Goal: Task Accomplishment & Management: Use online tool/utility

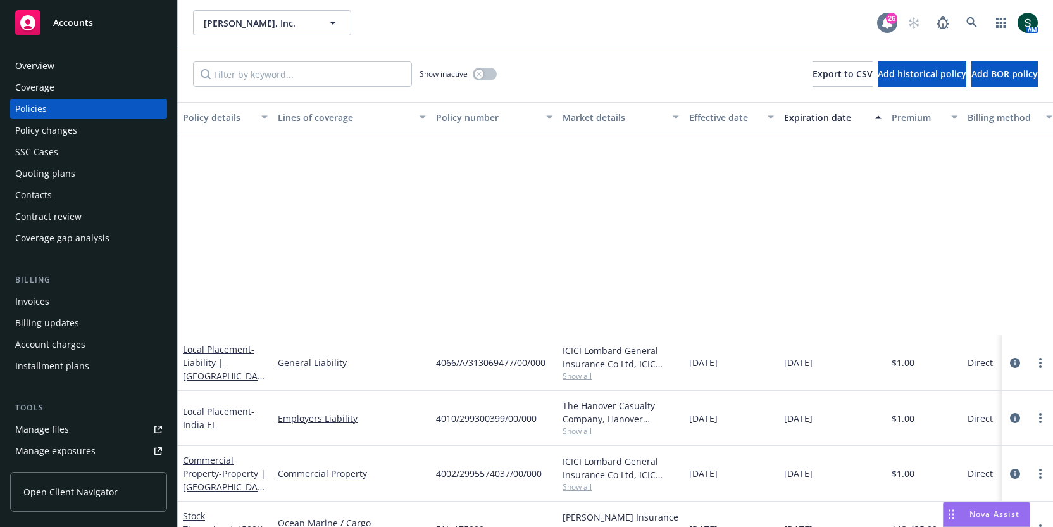
scroll to position [272, 246]
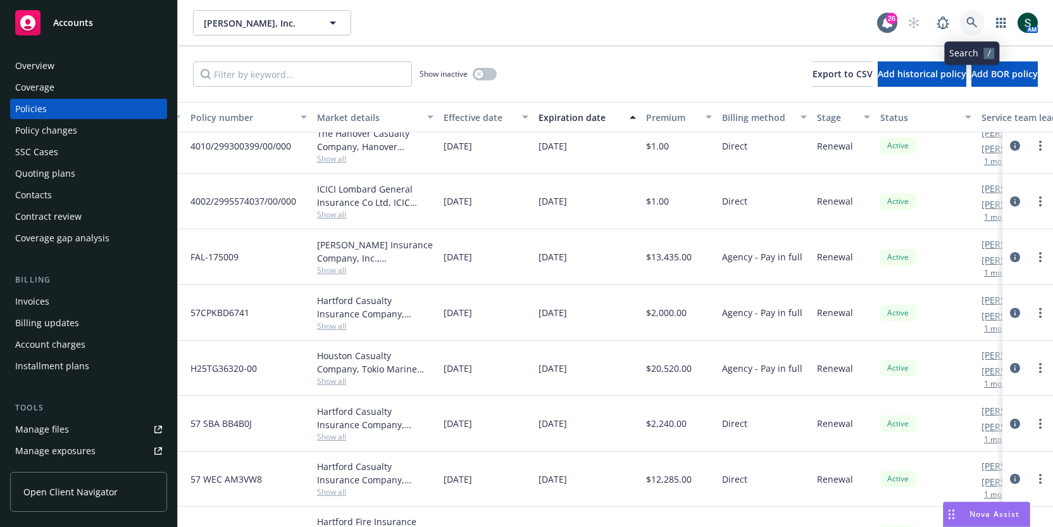
click at [977, 20] on icon at bounding box center [972, 22] width 11 height 11
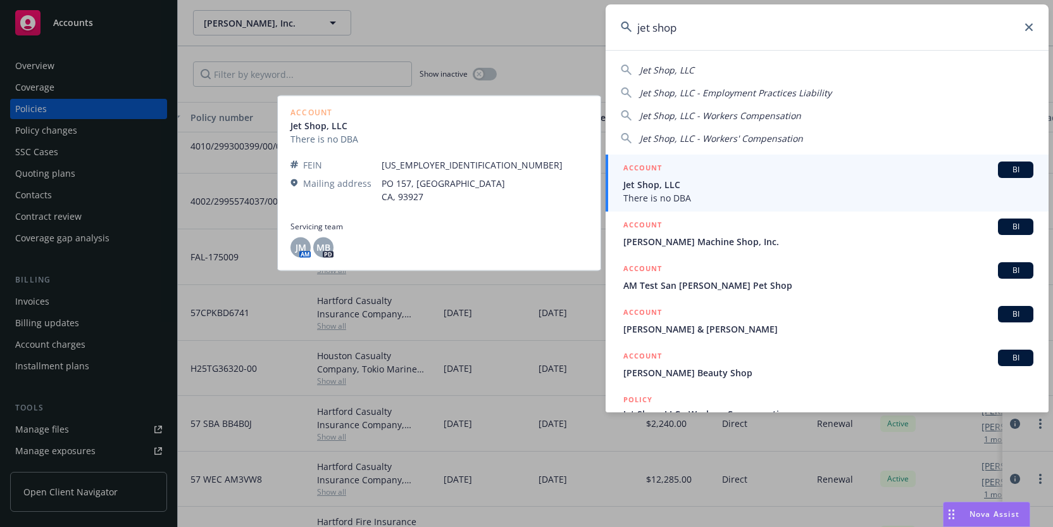
type input "jet shop"
click at [749, 179] on span "Jet Shop, LLC" at bounding box center [829, 184] width 410 height 13
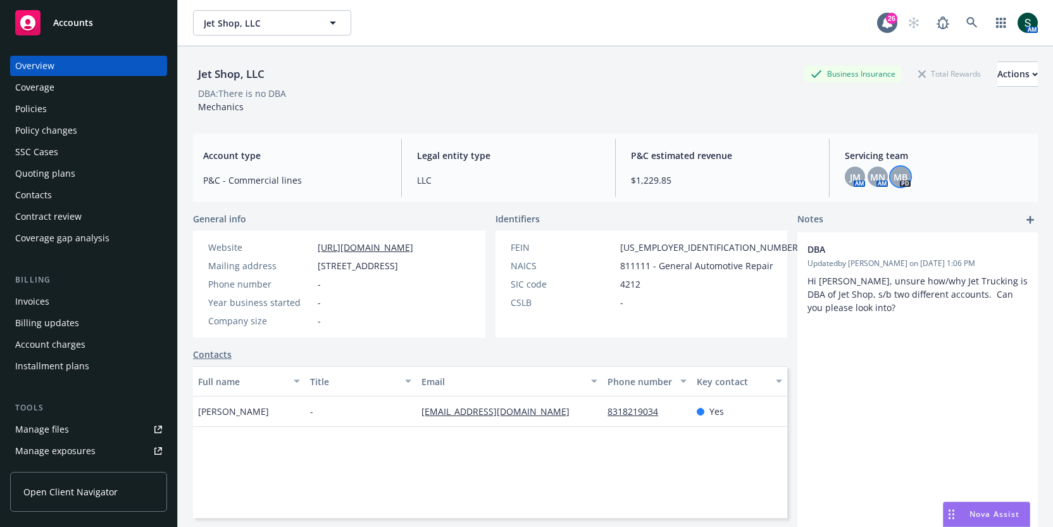
click at [905, 172] on span "MB" at bounding box center [901, 176] width 14 height 13
click at [876, 174] on span "MN" at bounding box center [877, 176] width 15 height 13
click at [850, 176] on span "JM" at bounding box center [855, 176] width 11 height 13
click at [878, 178] on span "MN" at bounding box center [877, 176] width 15 height 13
click at [979, 18] on link at bounding box center [972, 22] width 25 height 25
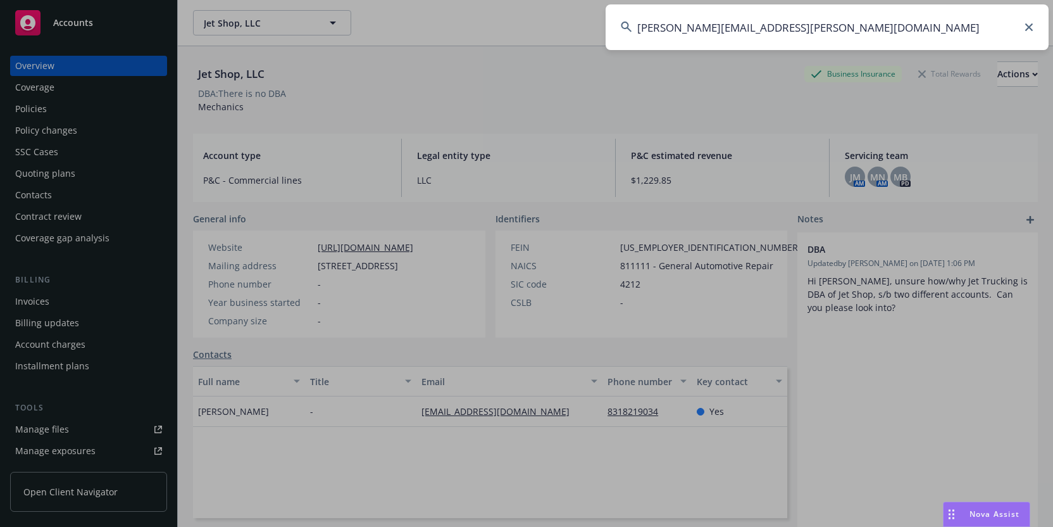
type input "louis.yang@pomelo.com"
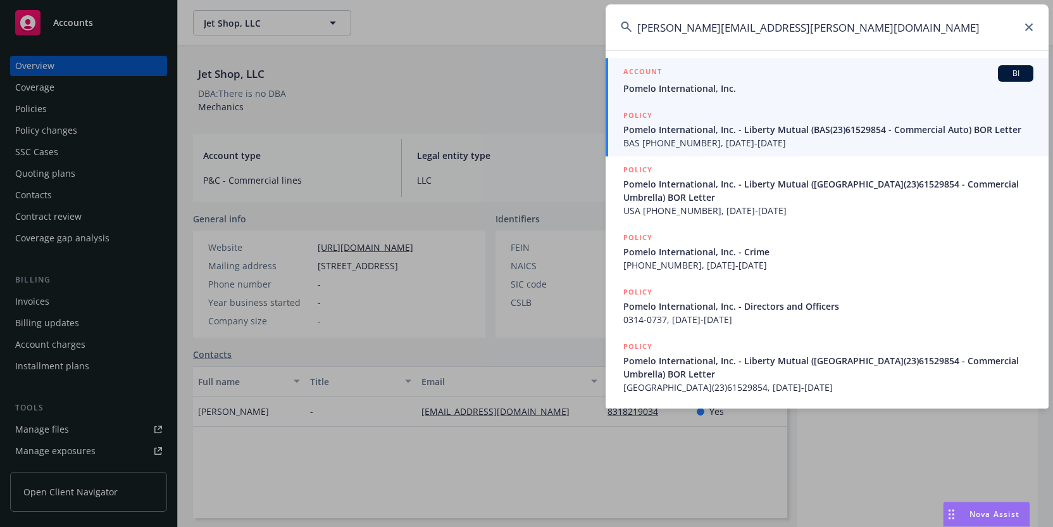
click at [755, 85] on span "Pomelo International, Inc." at bounding box center [829, 88] width 410 height 13
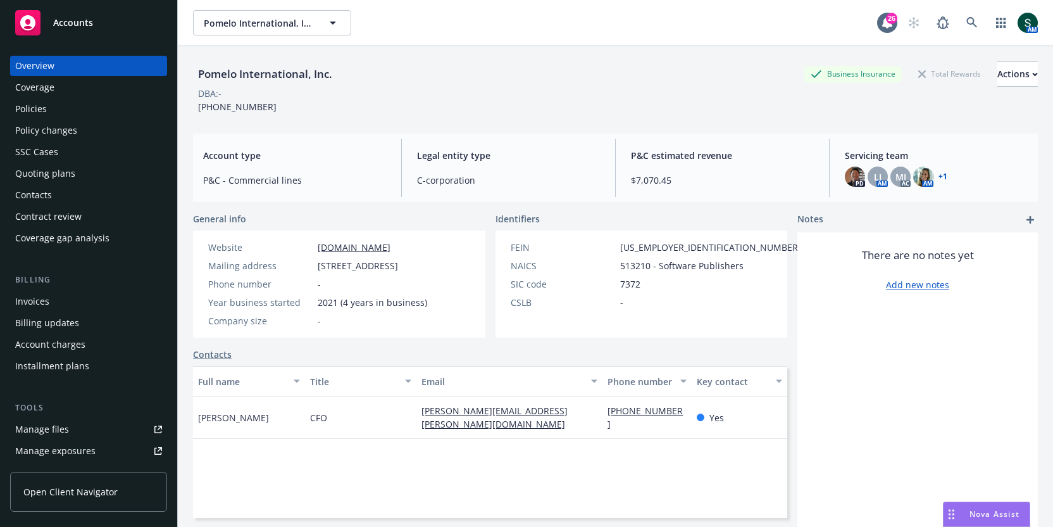
click at [65, 107] on div "Policies" at bounding box center [88, 109] width 147 height 20
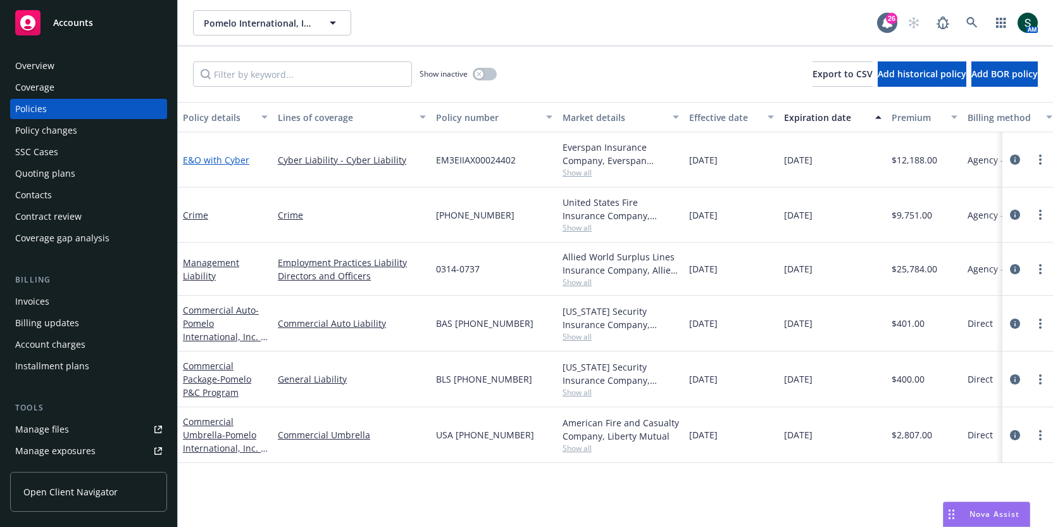
click at [206, 161] on link "E&O with Cyber" at bounding box center [216, 160] width 66 height 12
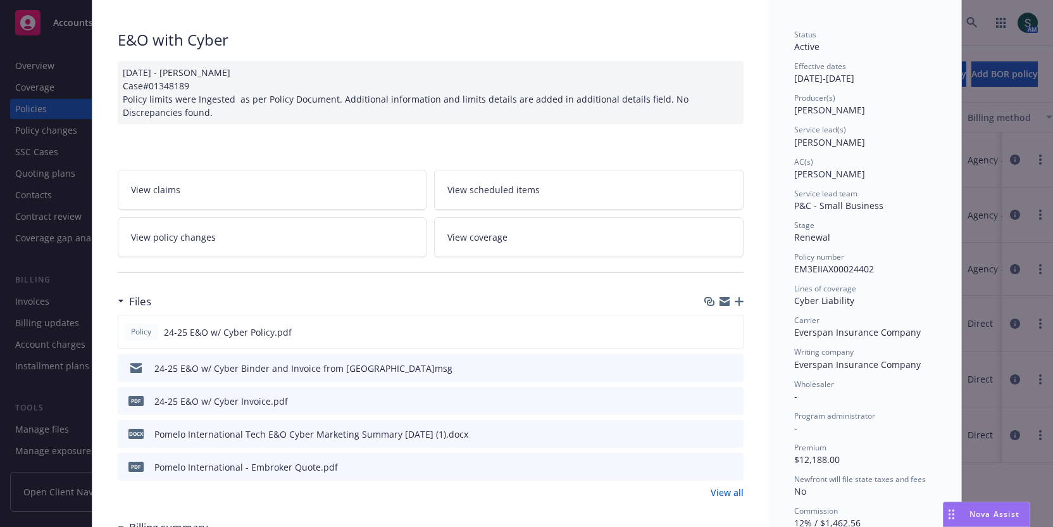
scroll to position [146, 0]
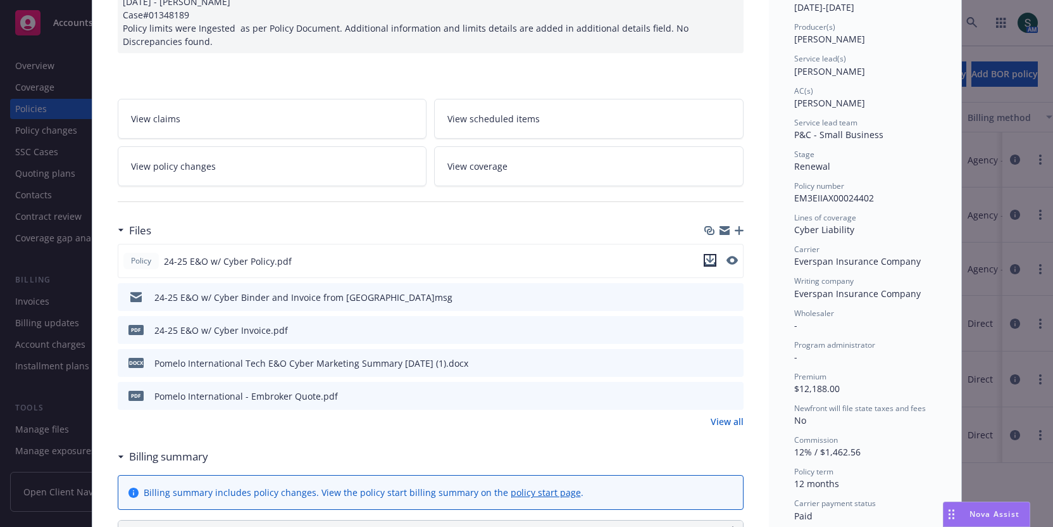
click at [715, 258] on icon "download file" at bounding box center [710, 260] width 10 height 10
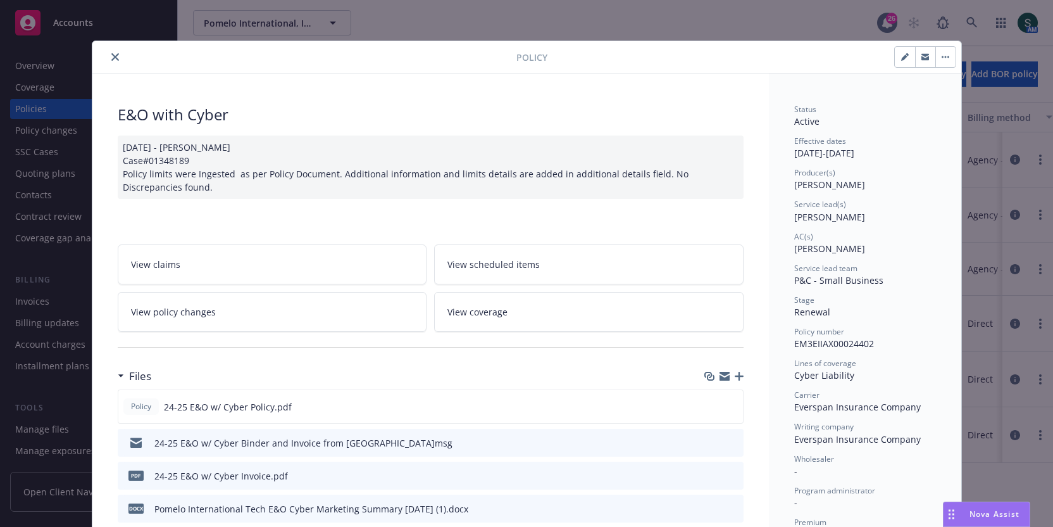
click at [120, 63] on div at bounding box center [306, 56] width 419 height 15
click at [118, 61] on button "close" at bounding box center [115, 56] width 15 height 15
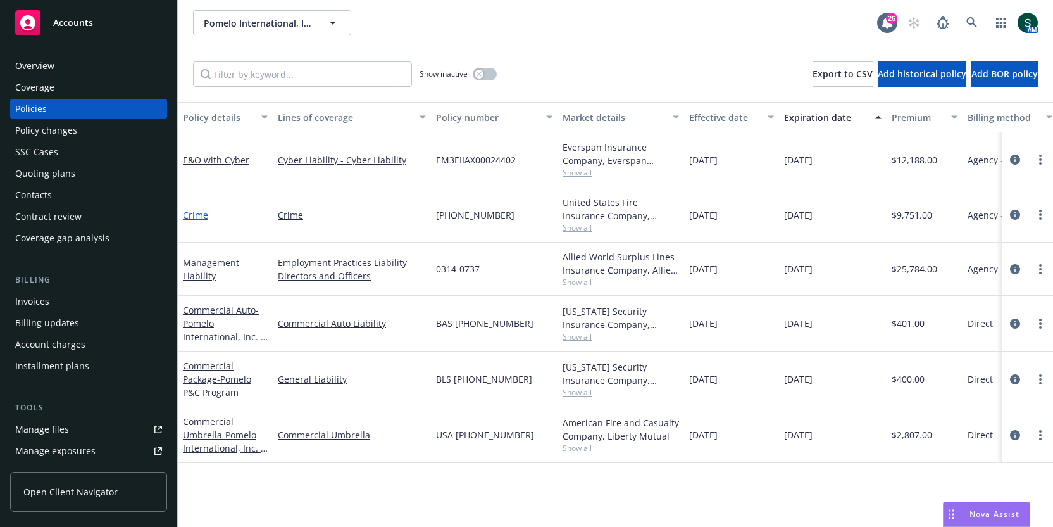
click at [194, 214] on link "Crime" at bounding box center [195, 215] width 25 height 12
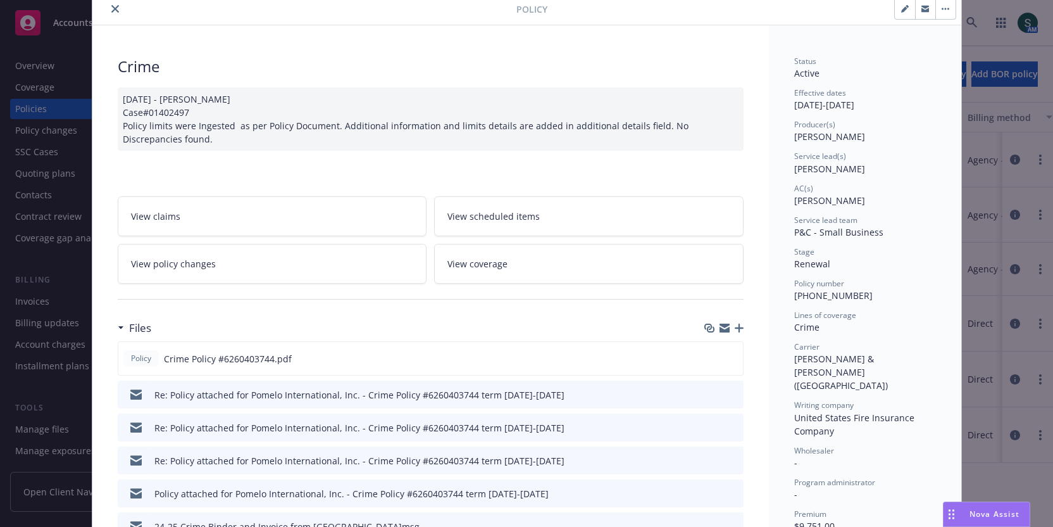
scroll to position [70, 0]
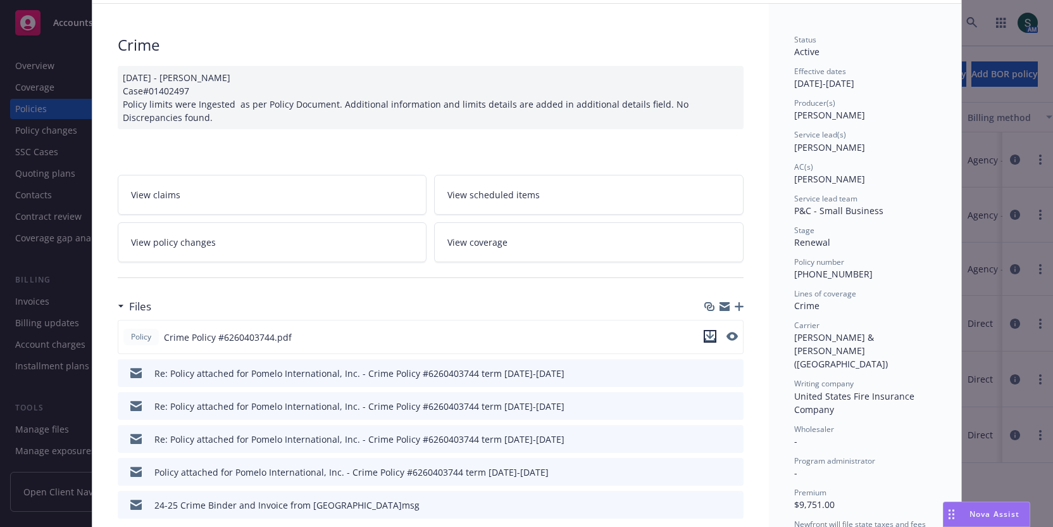
click at [710, 333] on icon "download file" at bounding box center [710, 335] width 8 height 8
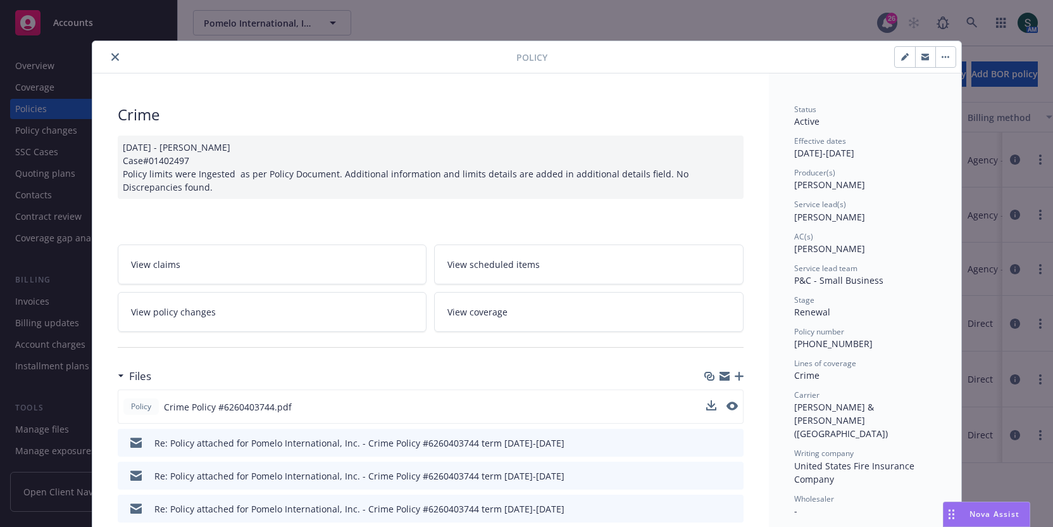
click at [115, 57] on icon "close" at bounding box center [115, 57] width 8 height 8
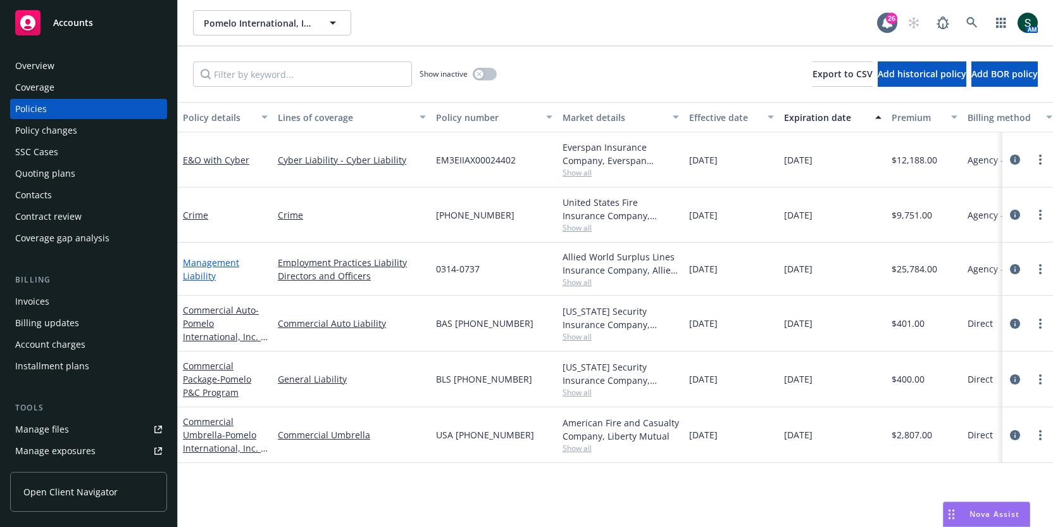
click at [201, 264] on link "Management Liability" at bounding box center [211, 268] width 56 height 25
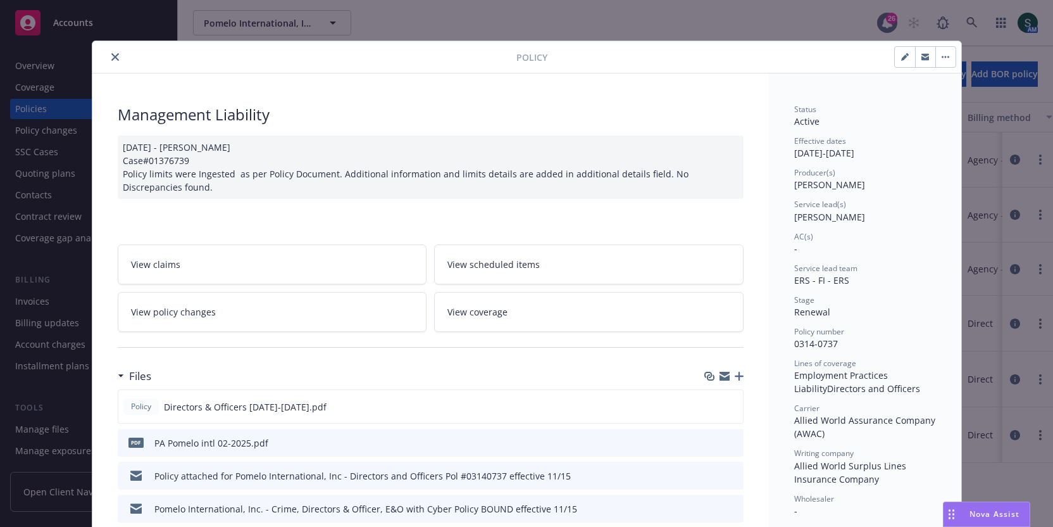
scroll to position [38, 0]
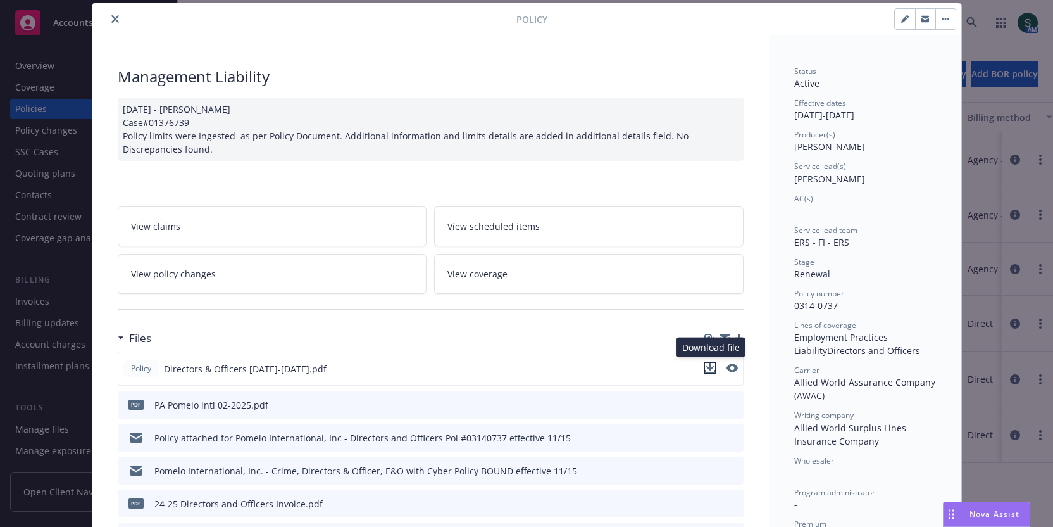
click at [715, 367] on icon "download file" at bounding box center [710, 368] width 10 height 10
click at [110, 22] on button "close" at bounding box center [115, 18] width 15 height 15
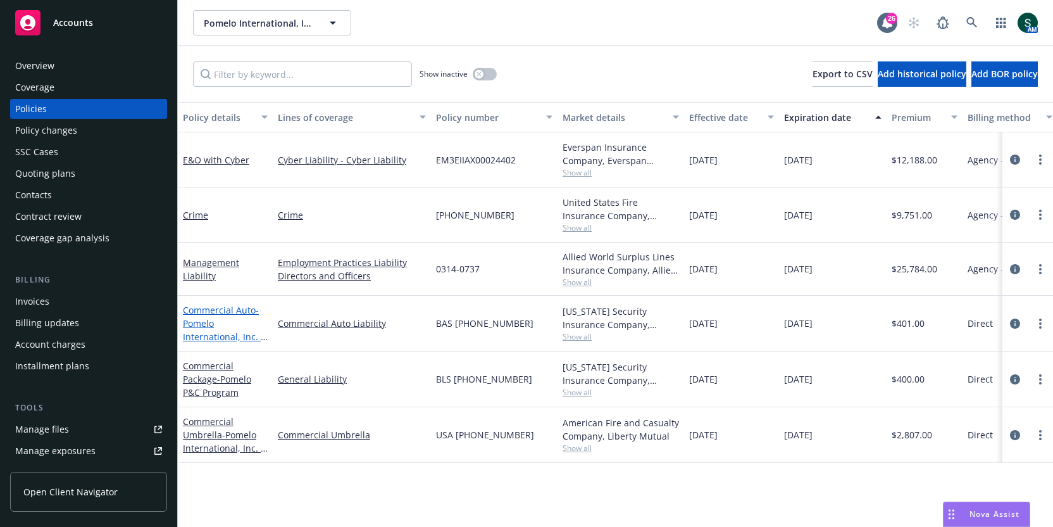
click at [197, 322] on span "- Pomelo International, Inc. - Liberty Mutual (BAS(23)61529854 - Commercial Aut…" at bounding box center [225, 350] width 85 height 92
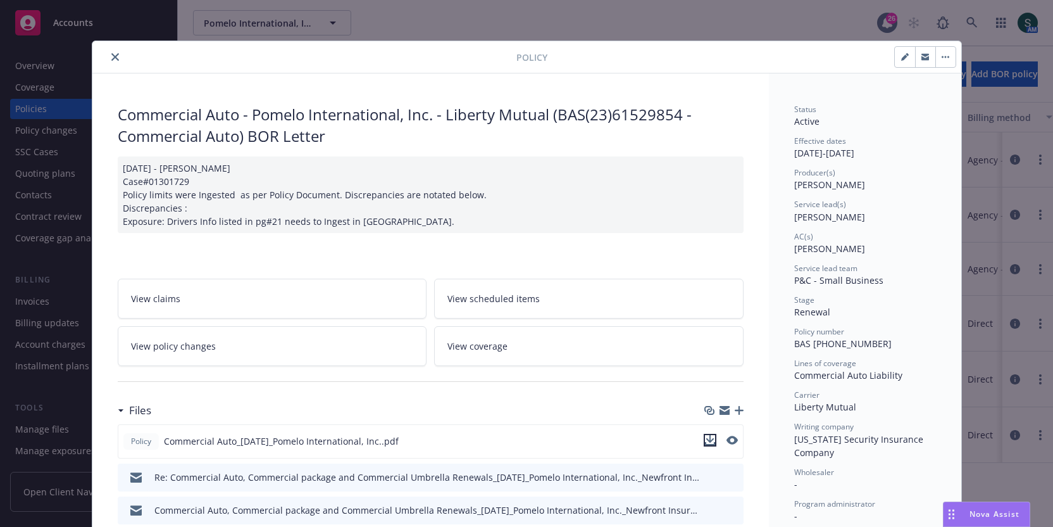
click at [710, 436] on icon "download file" at bounding box center [710, 440] width 10 height 10
click at [111, 56] on icon "close" at bounding box center [115, 57] width 8 height 8
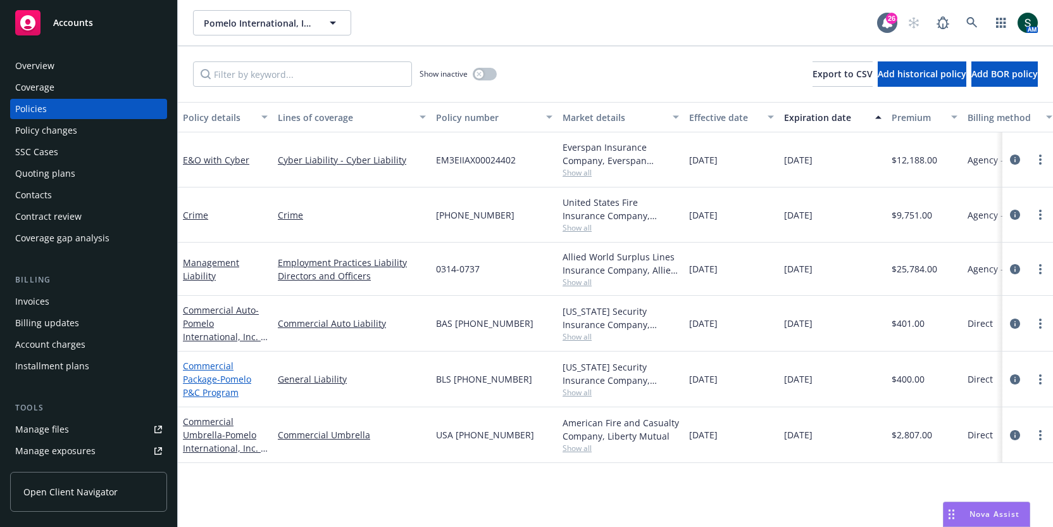
click at [212, 376] on link "Commercial Package - Pomelo P&C Program" at bounding box center [217, 379] width 68 height 39
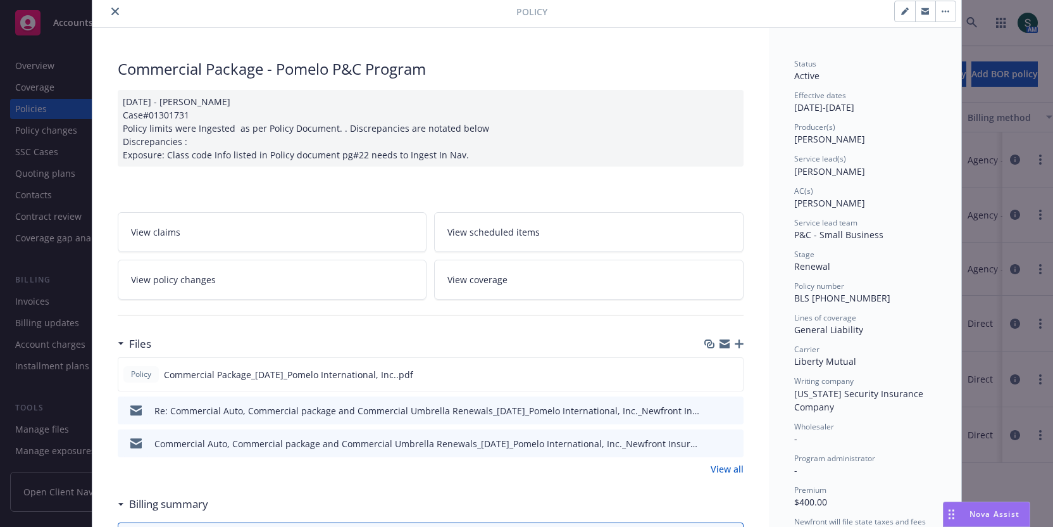
scroll to position [114, 0]
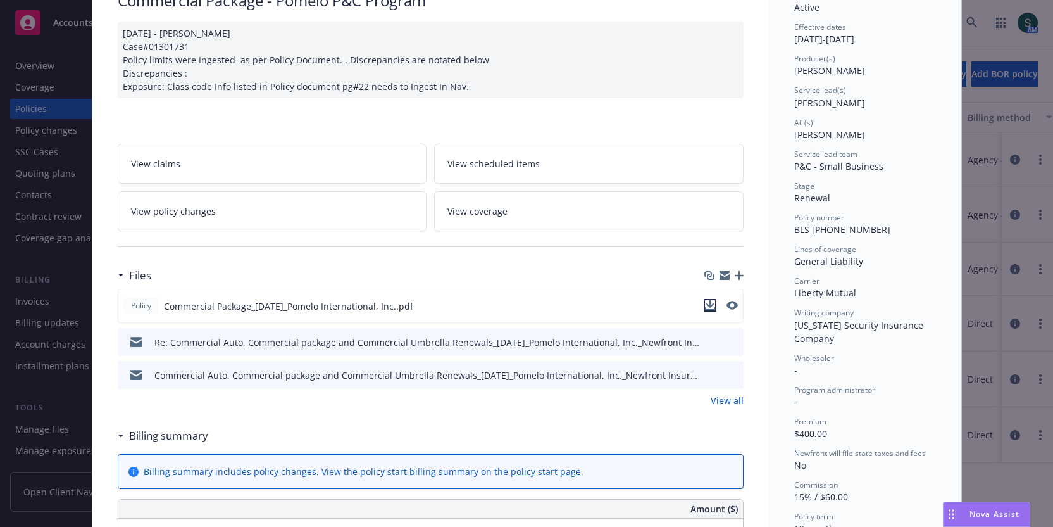
click at [710, 301] on icon "download file" at bounding box center [710, 305] width 10 height 10
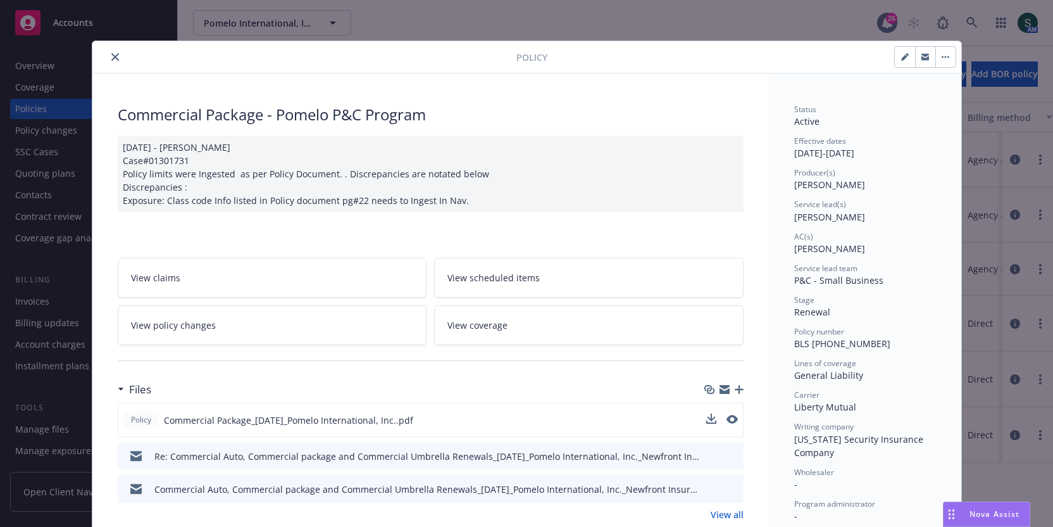
click at [112, 60] on icon "close" at bounding box center [115, 57] width 8 height 8
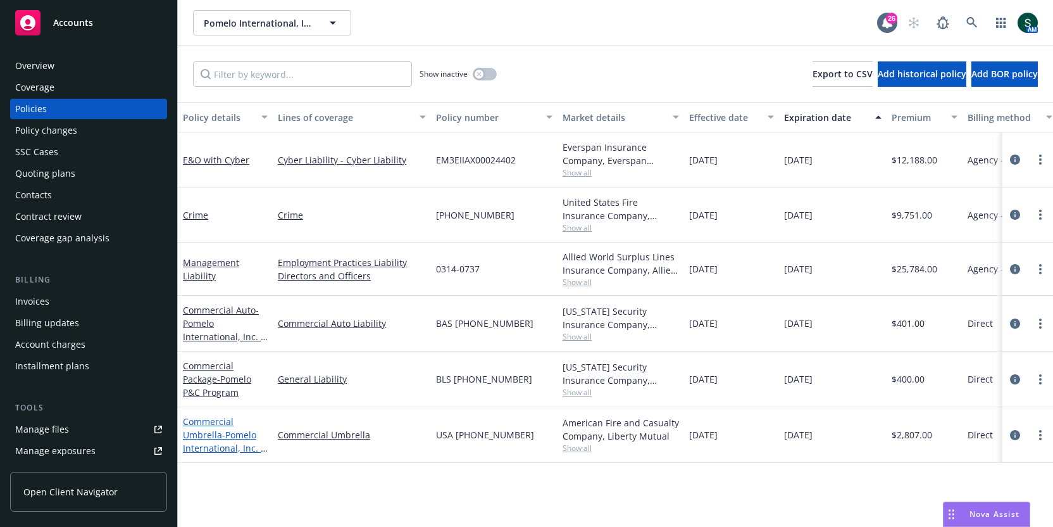
click at [214, 432] on link "Commercial Umbrella - Pomelo International, Inc. - Liberty Mutual (USA(23)61529…" at bounding box center [224, 474] width 82 height 118
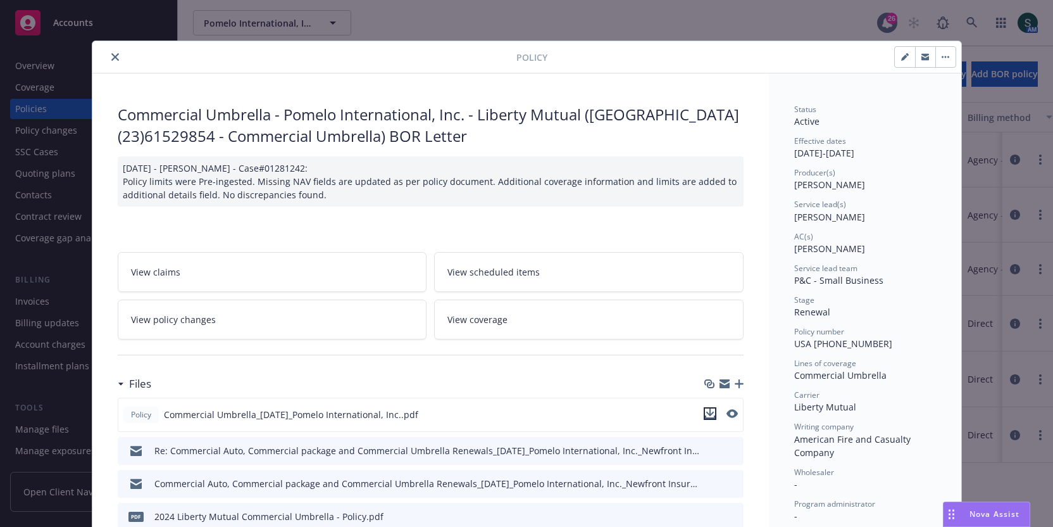
click at [708, 410] on icon "download file" at bounding box center [710, 413] width 10 height 10
click at [117, 58] on icon "close" at bounding box center [115, 57] width 8 height 8
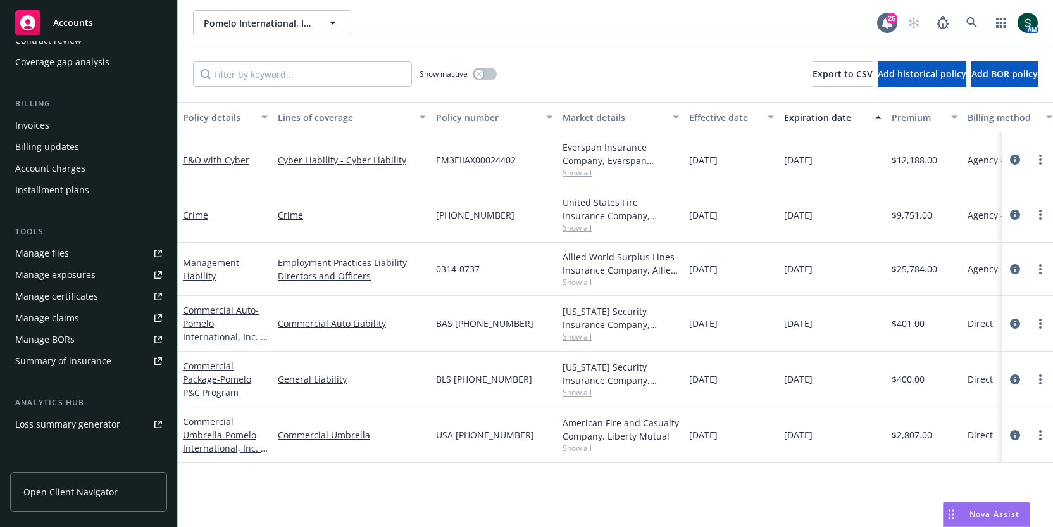
scroll to position [203, 0]
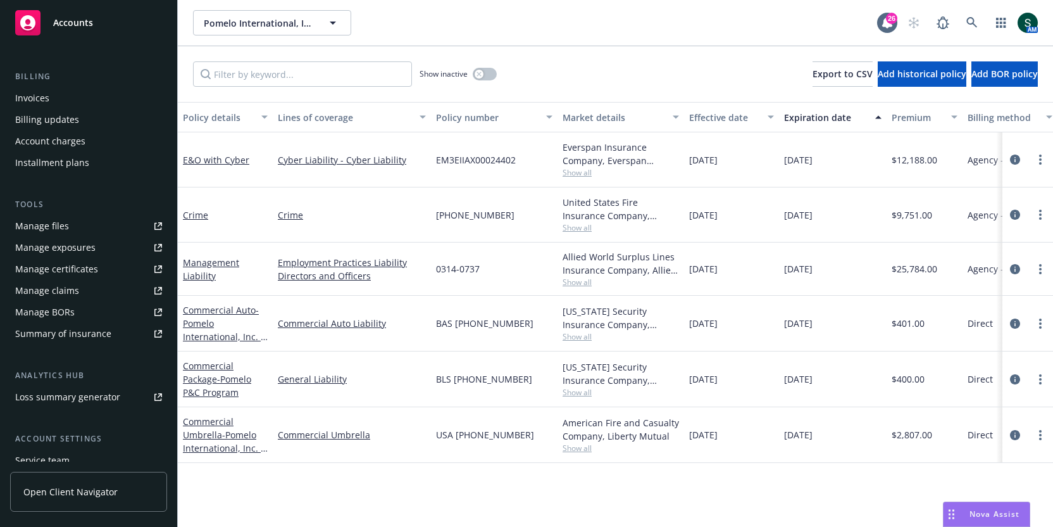
click at [86, 339] on div "Summary of insurance" at bounding box center [63, 334] width 96 height 20
click at [223, 430] on span "- Pomelo International, Inc. - Liberty Mutual (USA(23)61529854 - Commercial Umb…" at bounding box center [225, 481] width 85 height 105
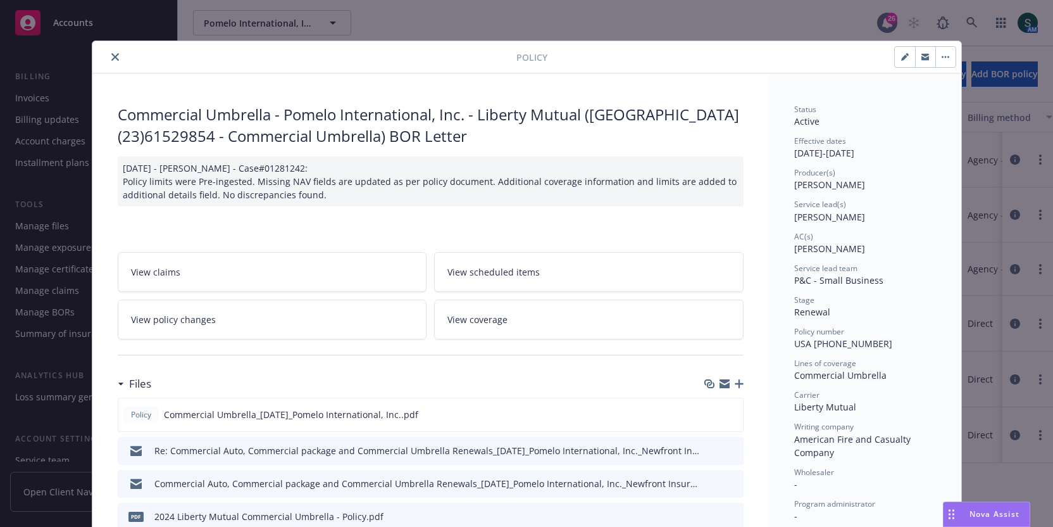
click at [112, 54] on icon "close" at bounding box center [115, 57] width 8 height 8
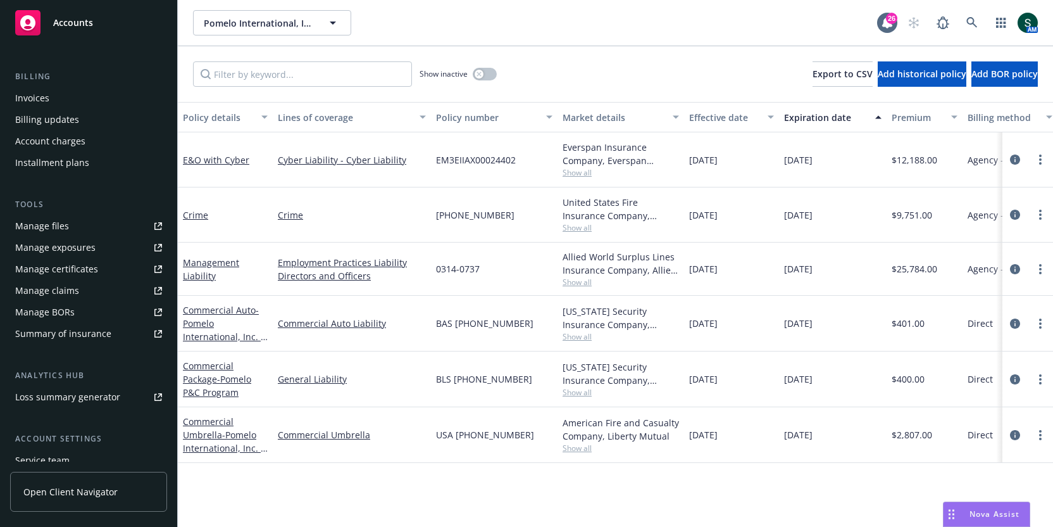
click at [95, 335] on div "Summary of insurance" at bounding box center [63, 334] width 96 height 20
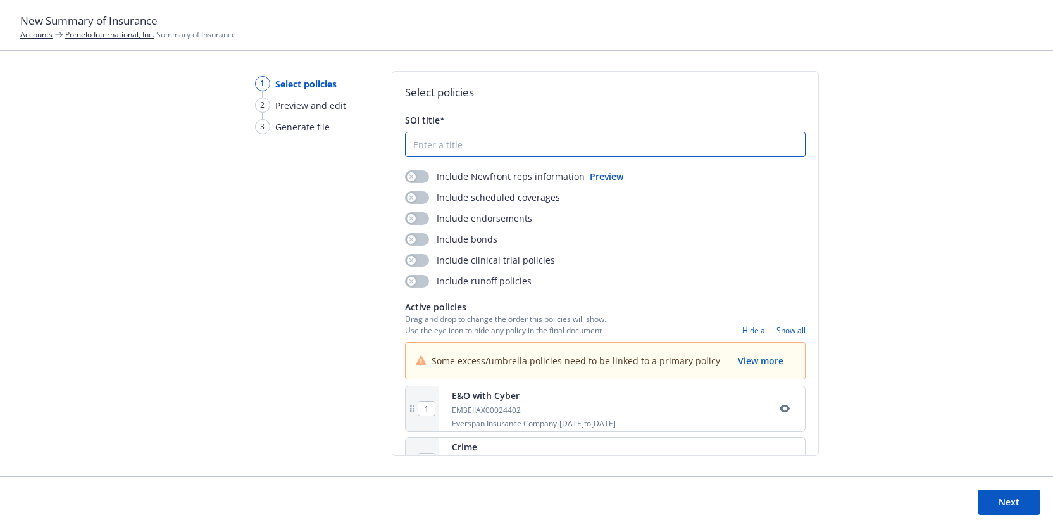
click at [458, 143] on input "SOI title*" at bounding box center [605, 144] width 399 height 24
type input "Pomelo International SOI as of 8.26.25"
click at [420, 177] on button "button" at bounding box center [417, 176] width 24 height 13
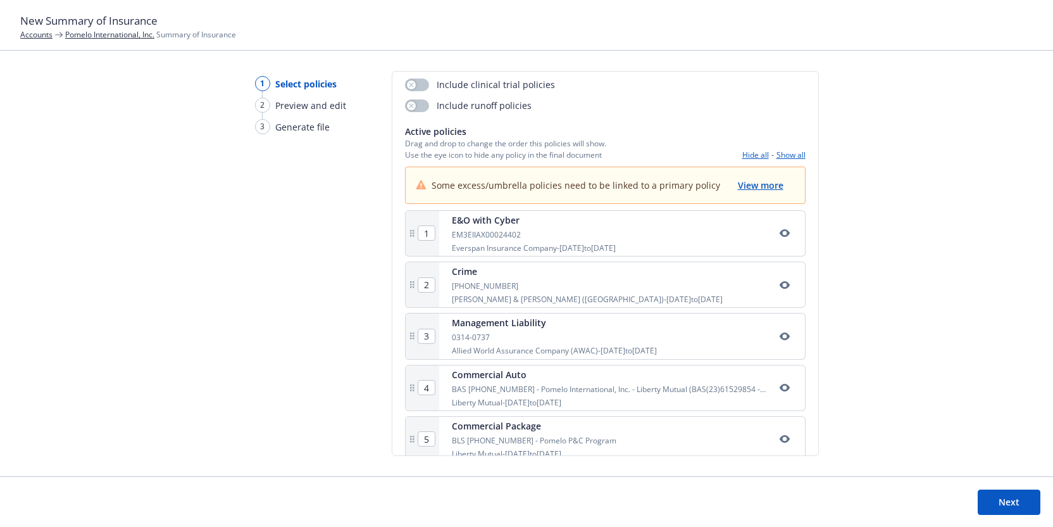
scroll to position [192, 0]
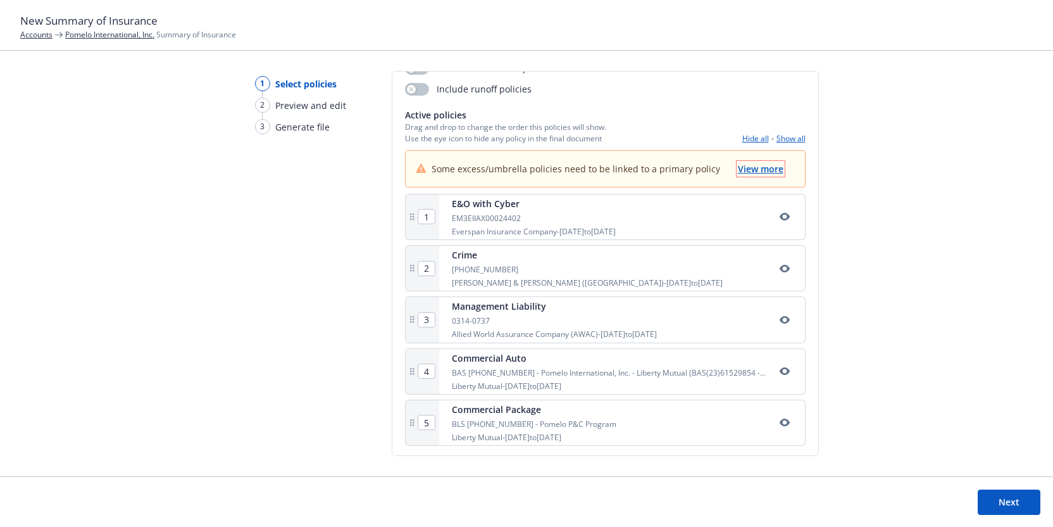
click at [764, 168] on span "View more" at bounding box center [761, 169] width 46 height 12
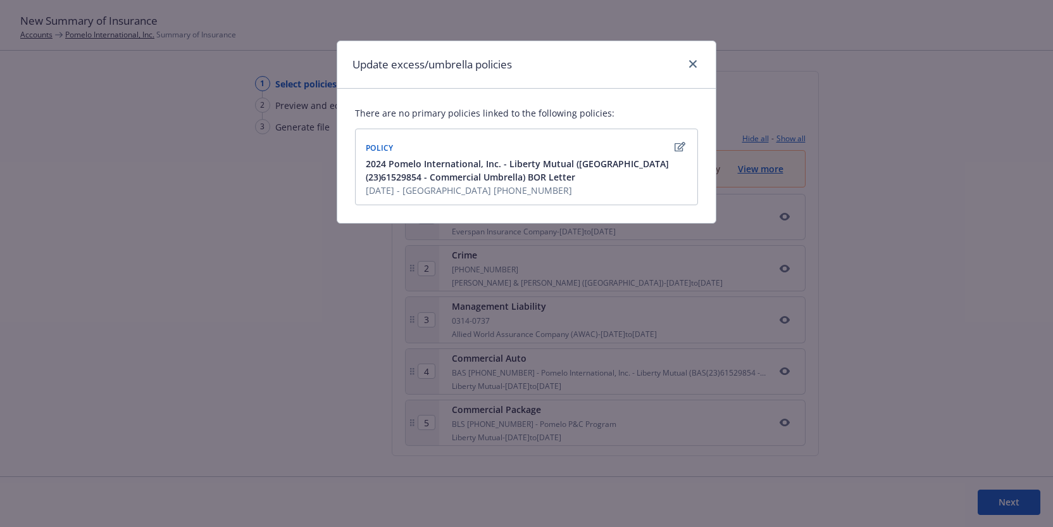
drag, startPoint x: 585, startPoint y: 162, endPoint x: 685, endPoint y: 62, distance: 141.5
click at [682, 63] on div "Update excess/umbrella policies There are no primary policies linked to the fol…" at bounding box center [527, 132] width 380 height 183
click at [694, 60] on icon "close" at bounding box center [693, 64] width 8 height 8
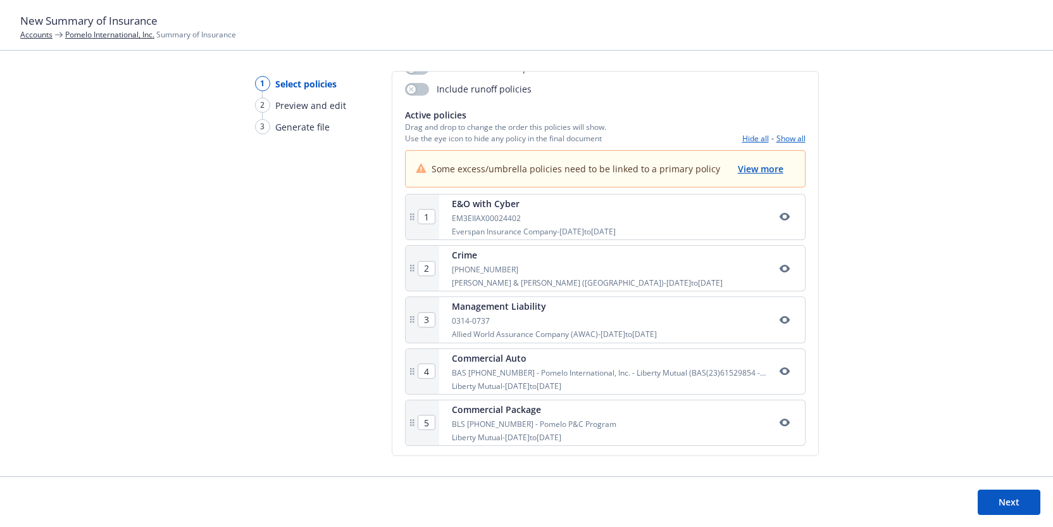
click at [1010, 495] on button "Next" at bounding box center [1009, 501] width 63 height 25
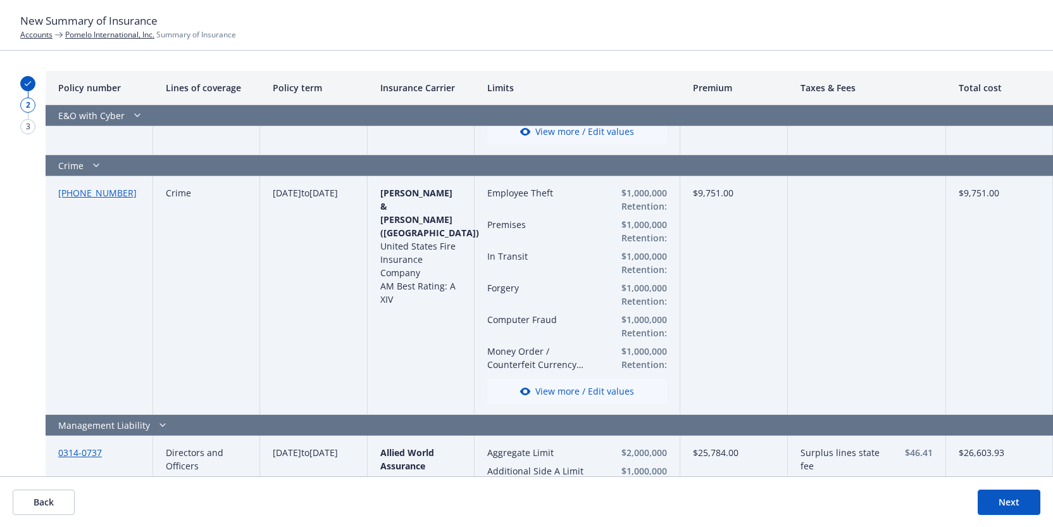
scroll to position [0, 0]
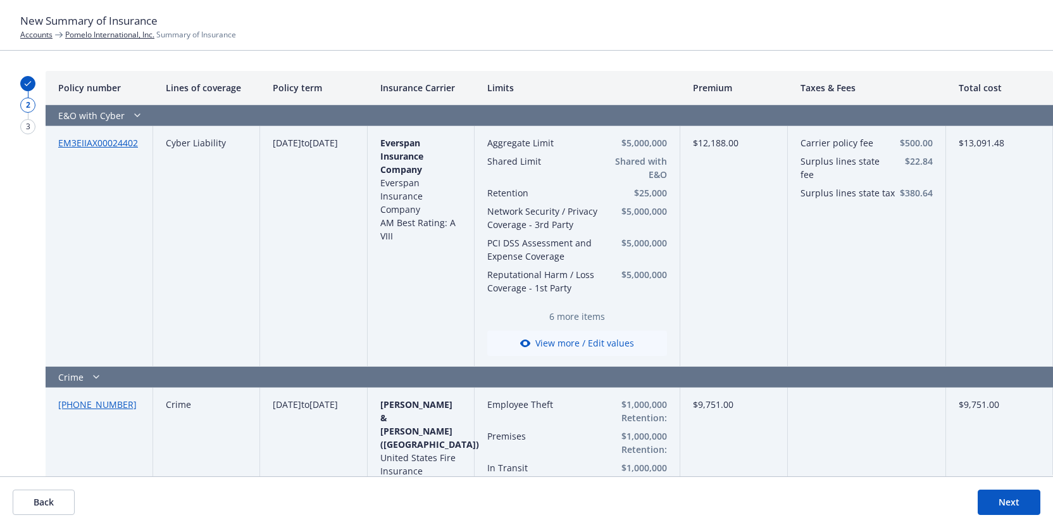
click at [99, 37] on link "Pomelo International, Inc." at bounding box center [109, 34] width 89 height 11
click at [1017, 513] on button "Next" at bounding box center [1009, 501] width 63 height 25
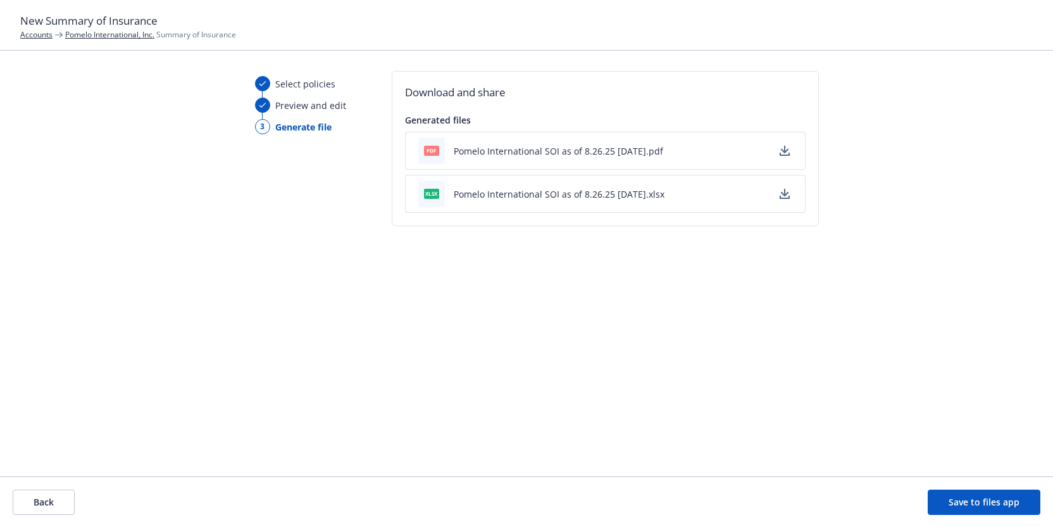
click at [781, 152] on icon "button" at bounding box center [785, 151] width 10 height 10
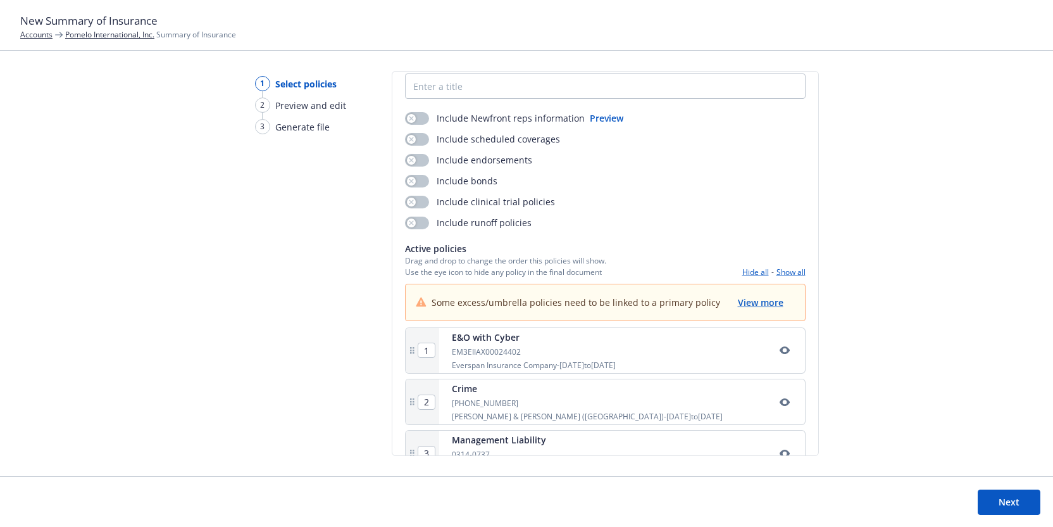
scroll to position [60, 0]
click at [756, 290] on div "Some excess/umbrella policies need to be linked to a primary policy View more" at bounding box center [605, 301] width 399 height 36
click at [763, 298] on span "View more" at bounding box center [761, 301] width 46 height 12
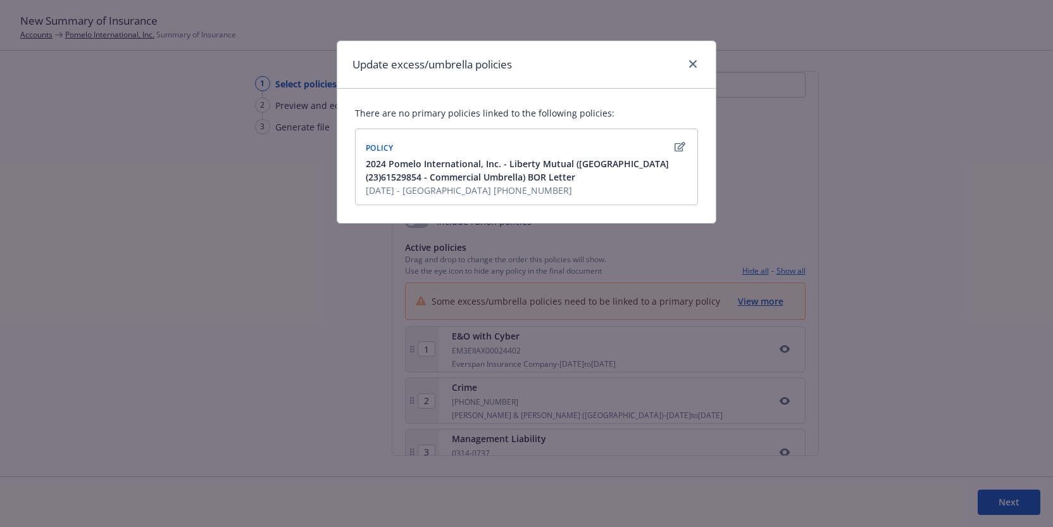
click at [681, 149] on icon "button" at bounding box center [680, 147] width 11 height 10
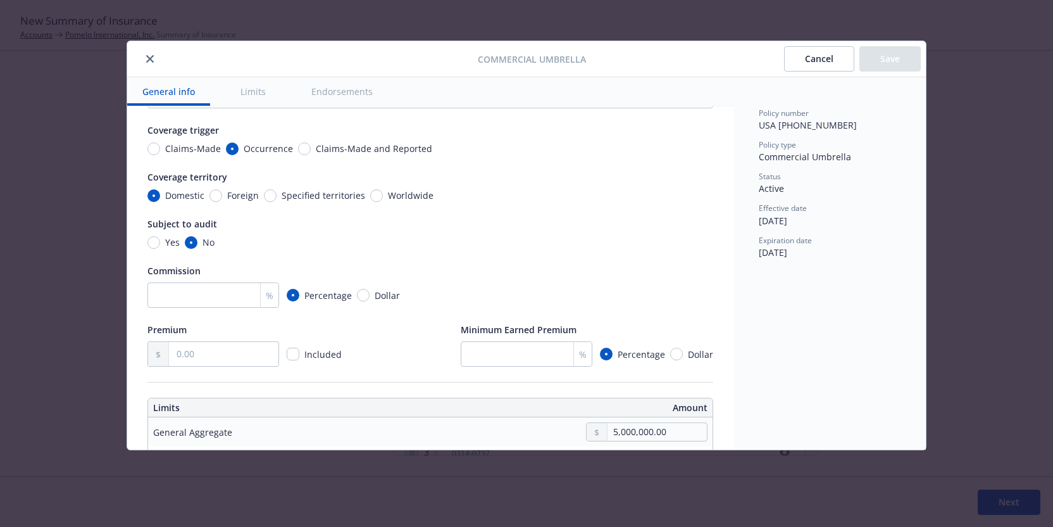
scroll to position [0, 0]
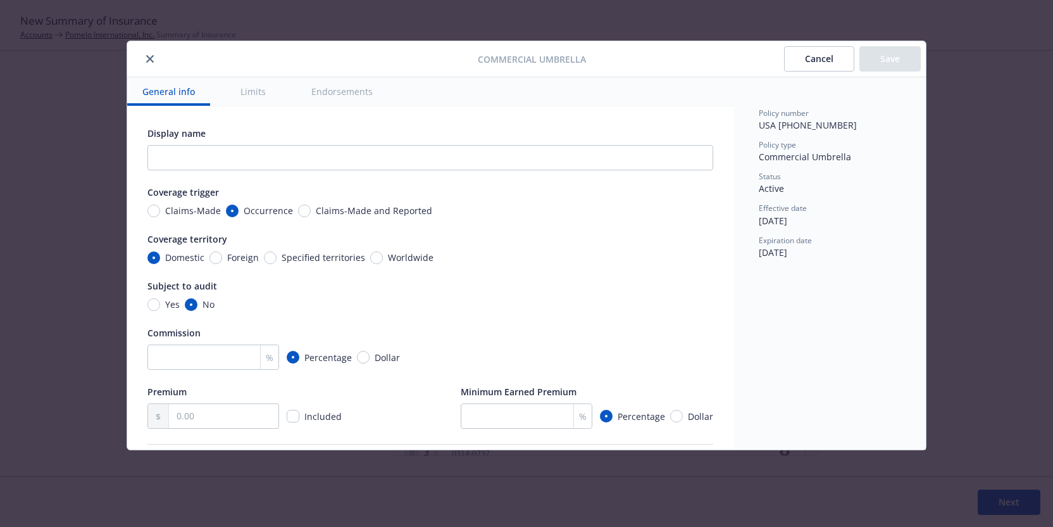
click at [249, 89] on button "Limits" at bounding box center [253, 91] width 56 height 28
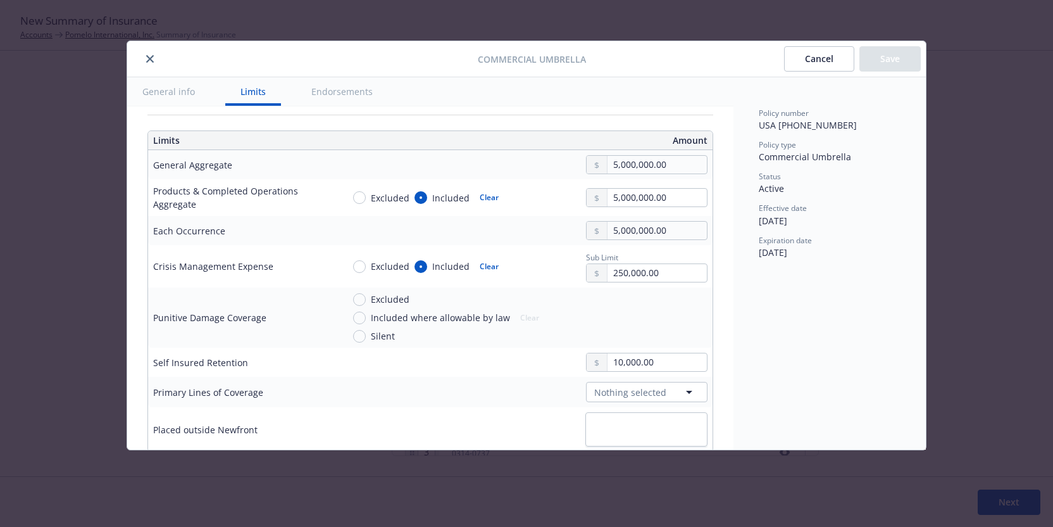
click at [327, 91] on button "Endorsements" at bounding box center [342, 91] width 92 height 28
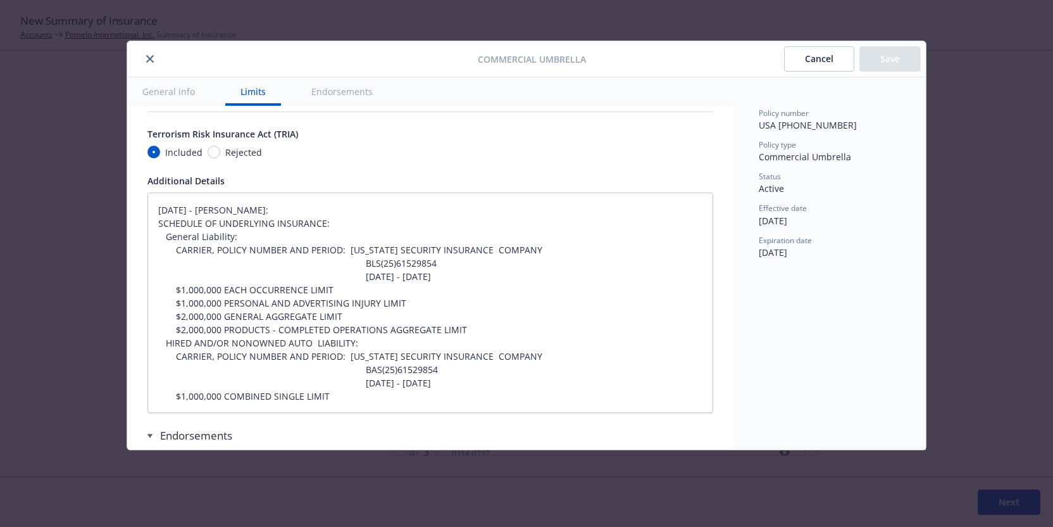
type textarea "x"
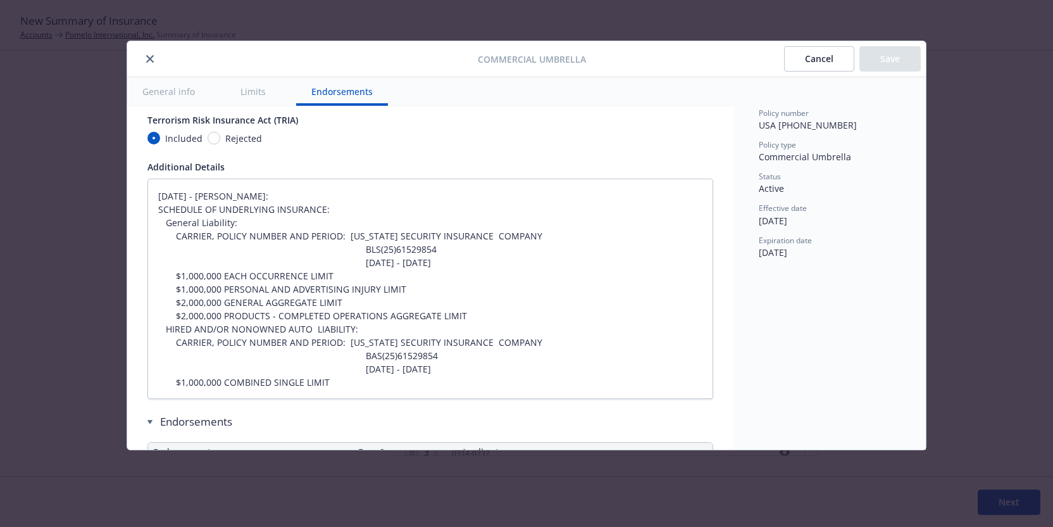
scroll to position [947, 0]
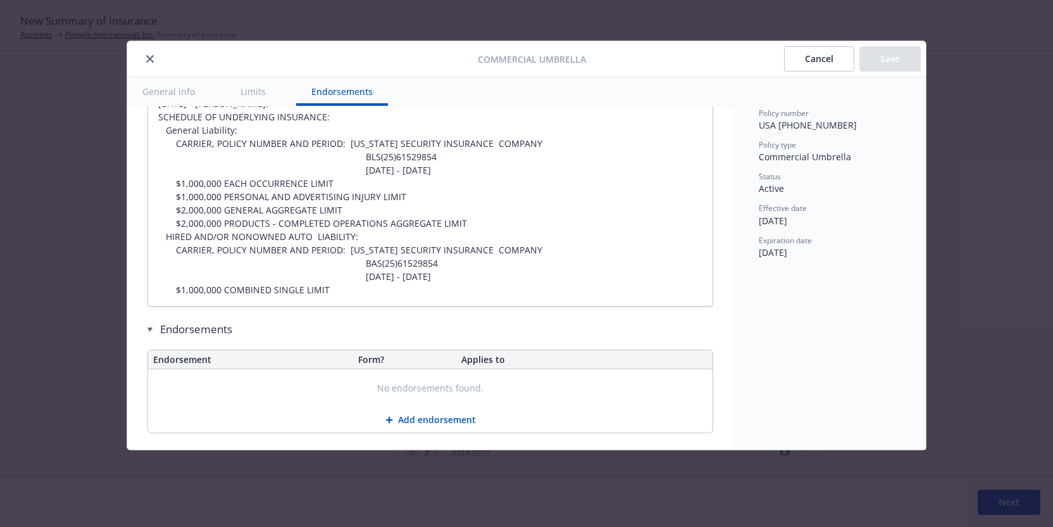
click at [146, 52] on button "close" at bounding box center [149, 58] width 15 height 15
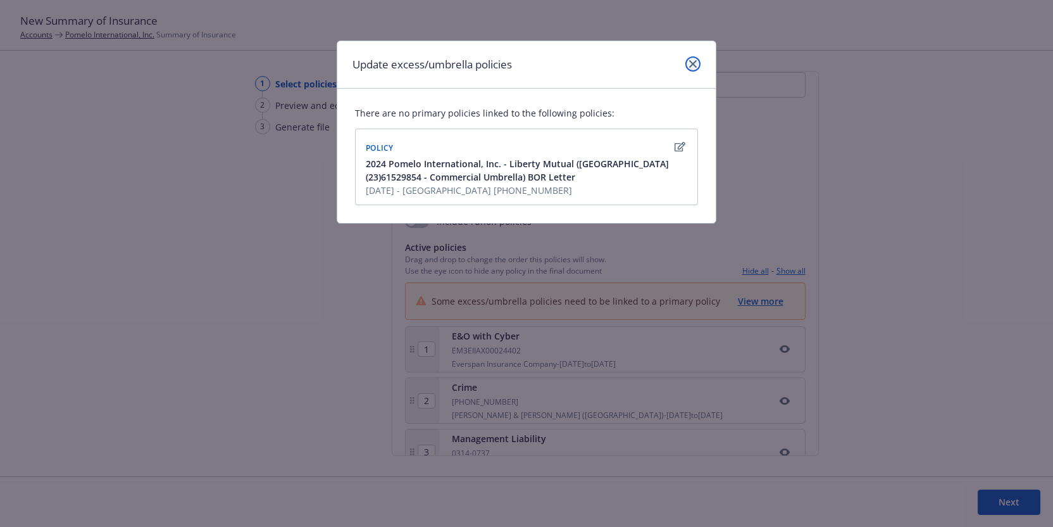
click at [695, 62] on icon "close" at bounding box center [693, 64] width 8 height 8
